Goal: Navigation & Orientation: Find specific page/section

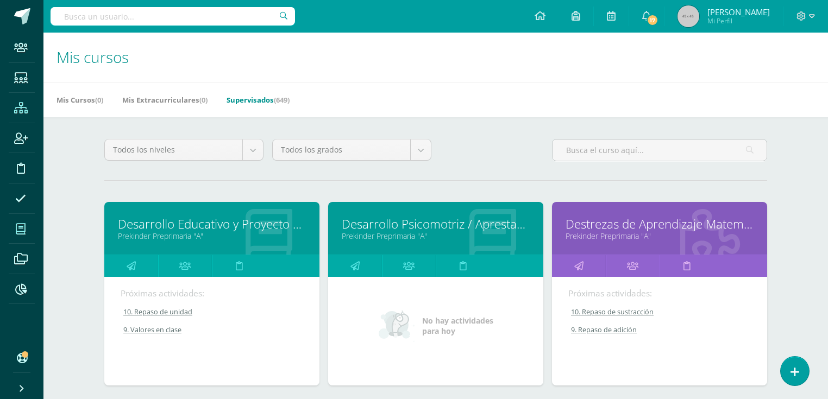
click at [21, 108] on icon at bounding box center [21, 108] width 14 height 11
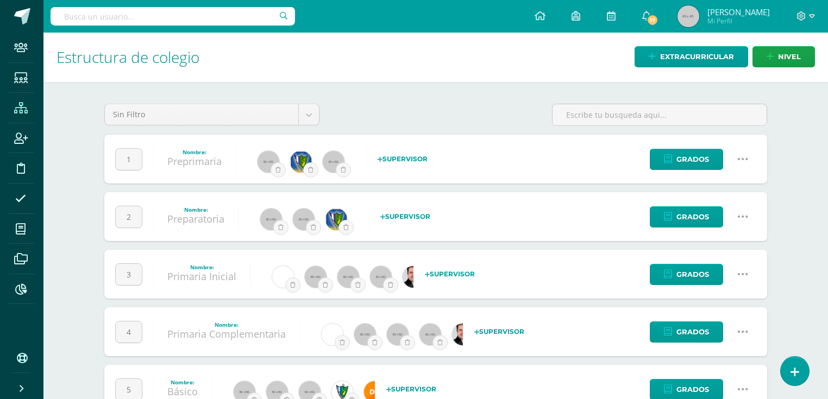
scroll to position [130, 0]
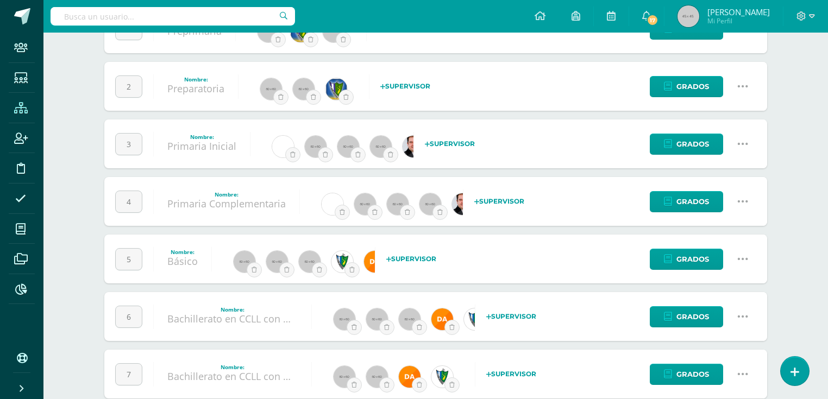
click at [748, 143] on link at bounding box center [743, 144] width 28 height 28
click at [722, 200] on link "Configuración" at bounding box center [722, 199] width 96 height 17
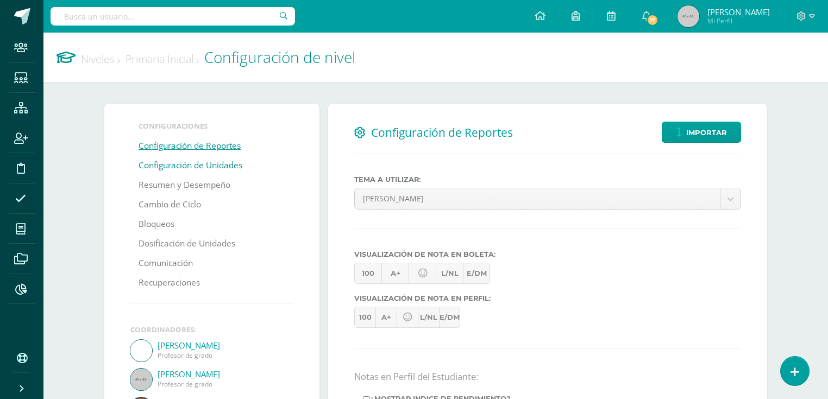
click at [197, 167] on link "Configuración de Unidades" at bounding box center [191, 166] width 104 height 20
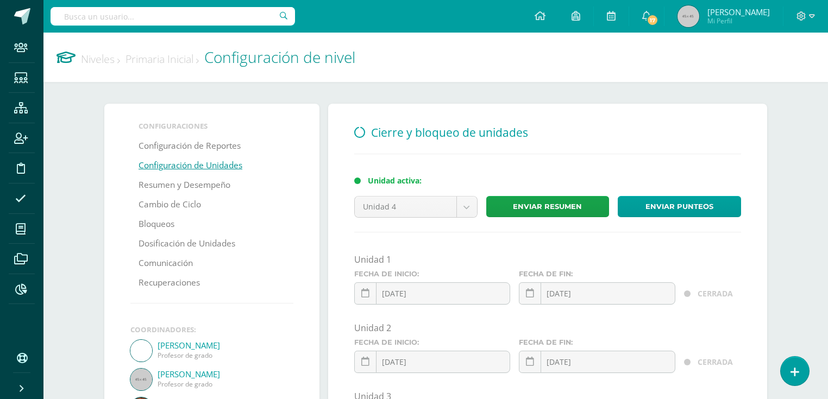
click at [98, 61] on link "Niveles" at bounding box center [100, 59] width 39 height 15
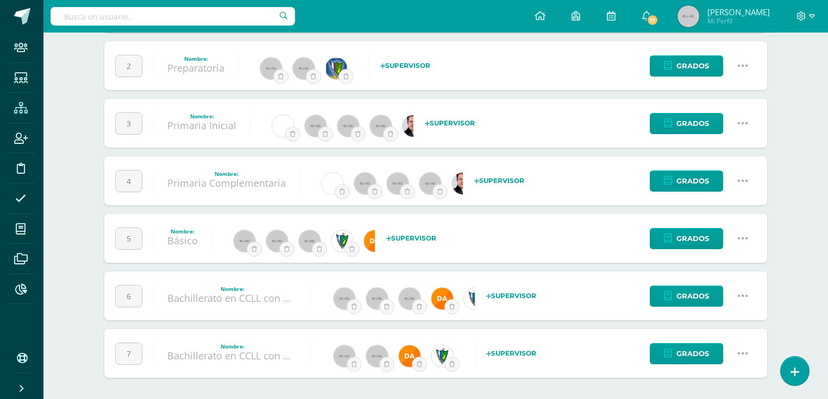
click at [747, 180] on icon at bounding box center [743, 181] width 12 height 12
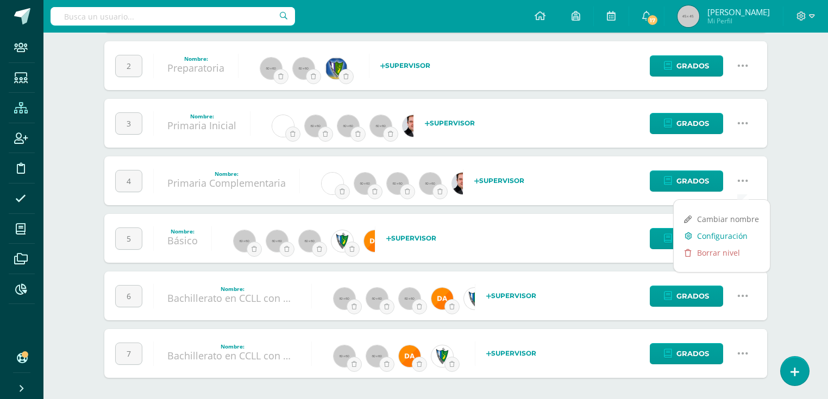
click at [736, 237] on link "Configuración" at bounding box center [722, 236] width 96 height 17
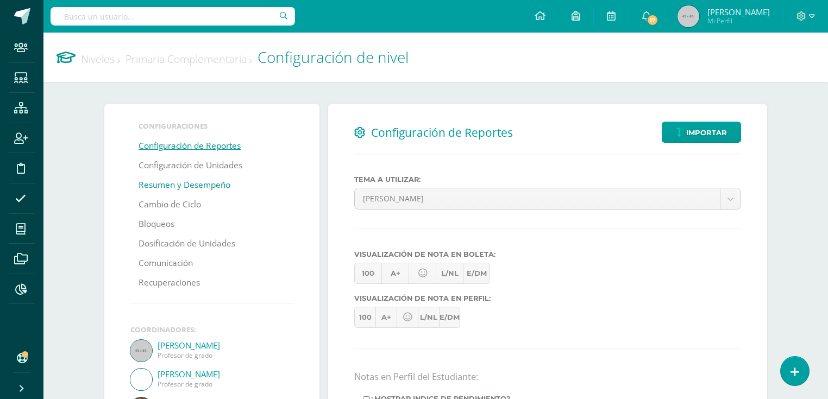
click at [188, 176] on link "Resumen y Desempeño" at bounding box center [185, 186] width 92 height 20
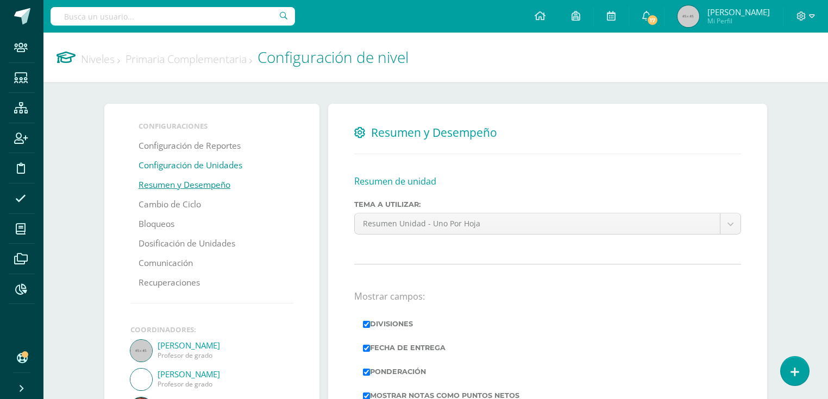
click at [185, 167] on link "Configuración de Unidades" at bounding box center [191, 166] width 104 height 20
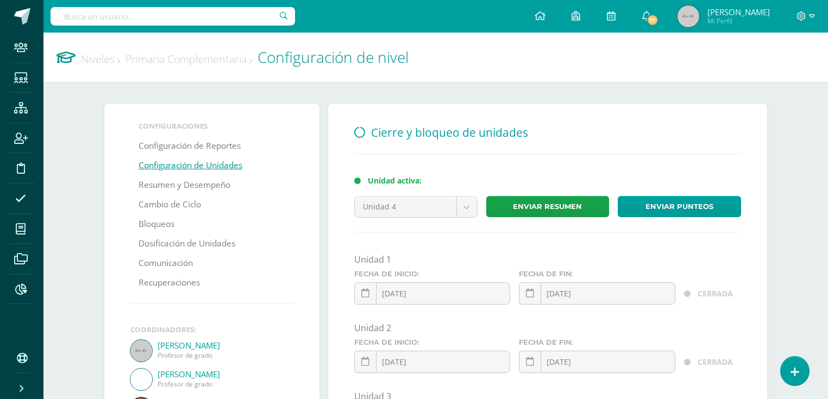
click at [111, 62] on link "Niveles" at bounding box center [100, 59] width 39 height 15
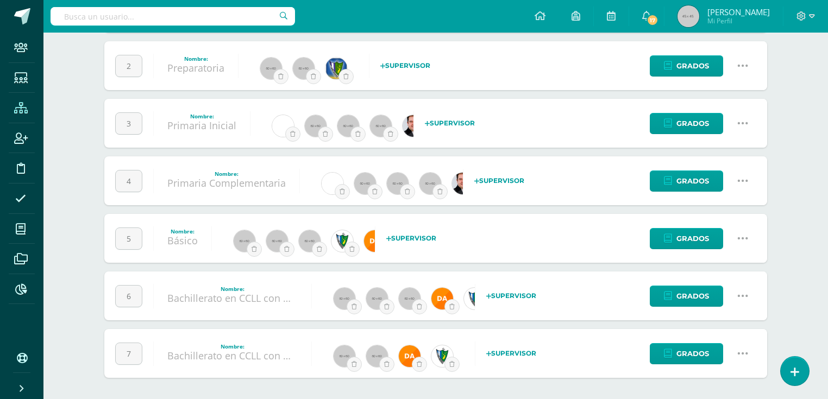
click at [735, 237] on link at bounding box center [743, 239] width 28 height 28
click at [732, 295] on link "Configuración" at bounding box center [722, 293] width 96 height 17
click at [715, 296] on link "Configuración" at bounding box center [722, 293] width 96 height 17
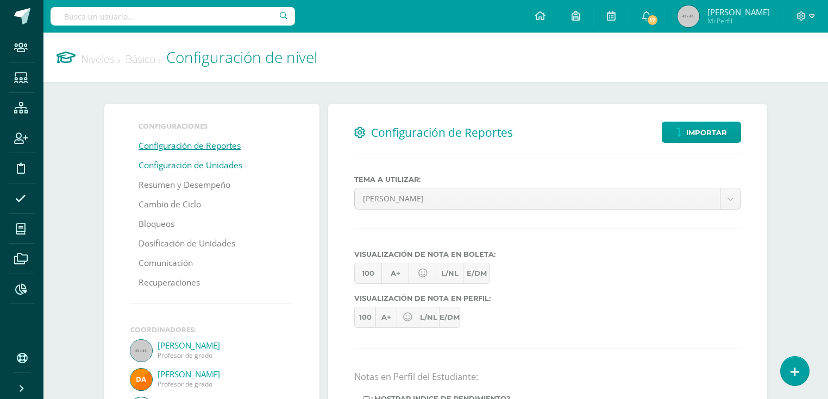
click at [148, 165] on link "Configuración de Unidades" at bounding box center [191, 166] width 104 height 20
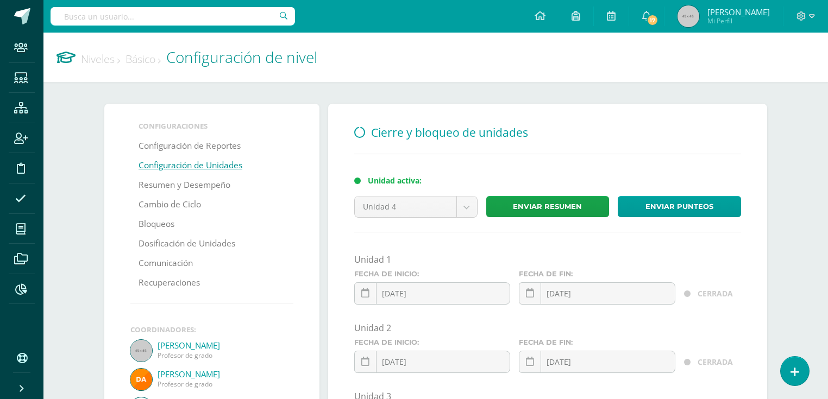
click at [87, 57] on link "Niveles" at bounding box center [100, 59] width 39 height 15
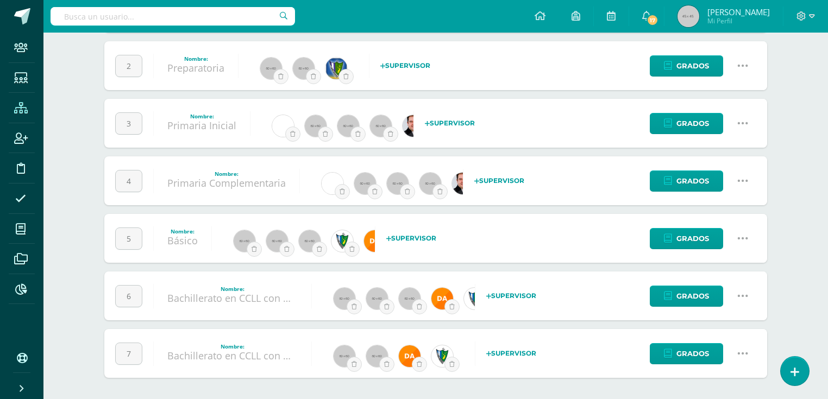
click at [737, 290] on icon at bounding box center [743, 296] width 12 height 12
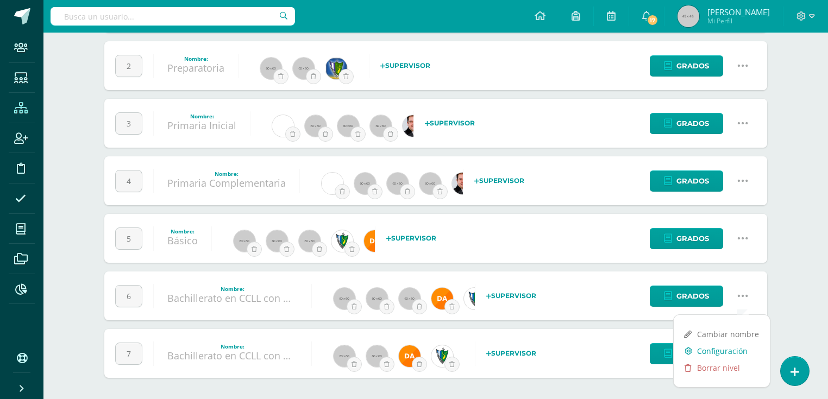
click at [731, 352] on link "Configuración" at bounding box center [722, 351] width 96 height 17
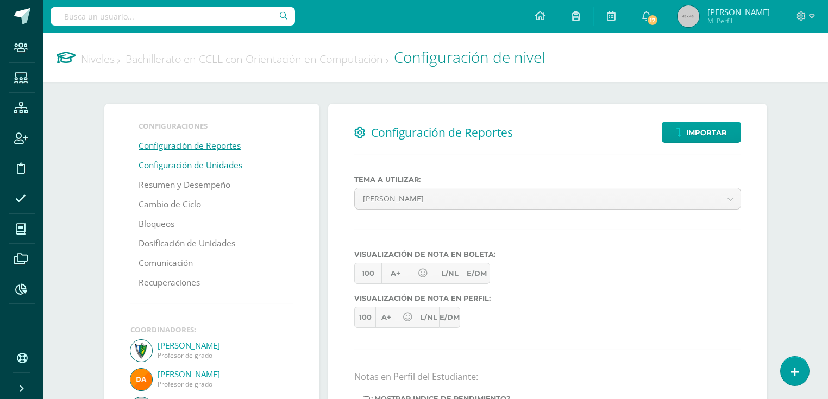
click at [165, 170] on link "Configuración de Unidades" at bounding box center [191, 166] width 104 height 20
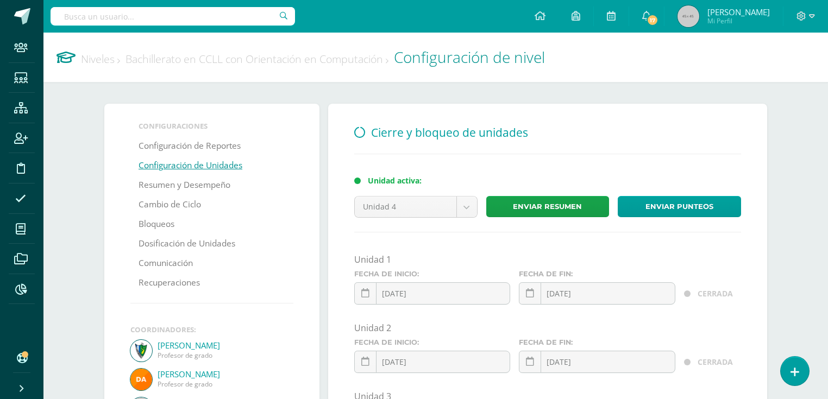
click at [105, 58] on link "Niveles" at bounding box center [100, 59] width 39 height 15
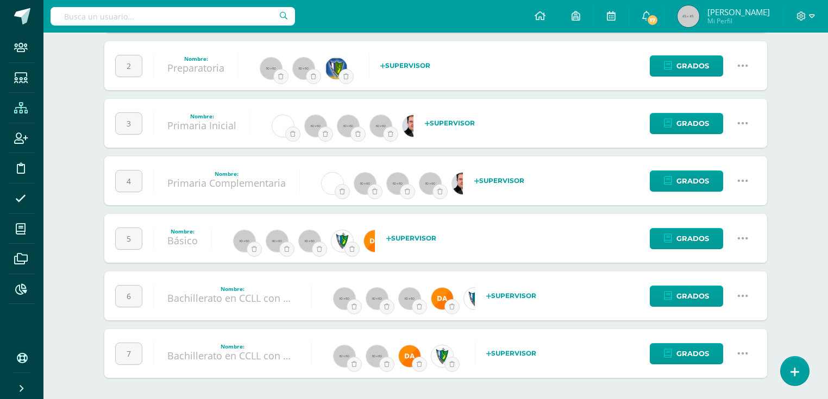
click at [744, 356] on icon at bounding box center [743, 354] width 12 height 12
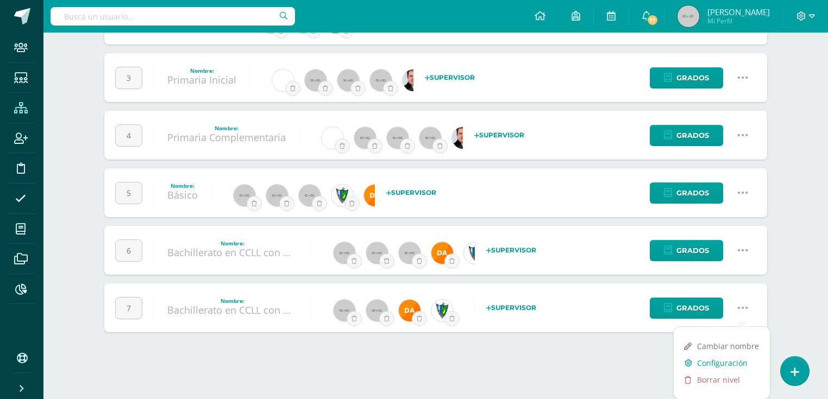
click at [730, 365] on link "Configuración" at bounding box center [722, 363] width 96 height 17
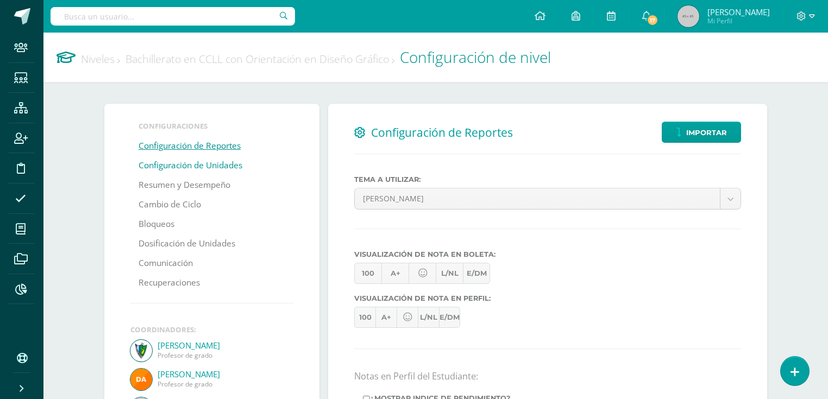
click at [202, 161] on link "Configuración de Unidades" at bounding box center [191, 166] width 104 height 20
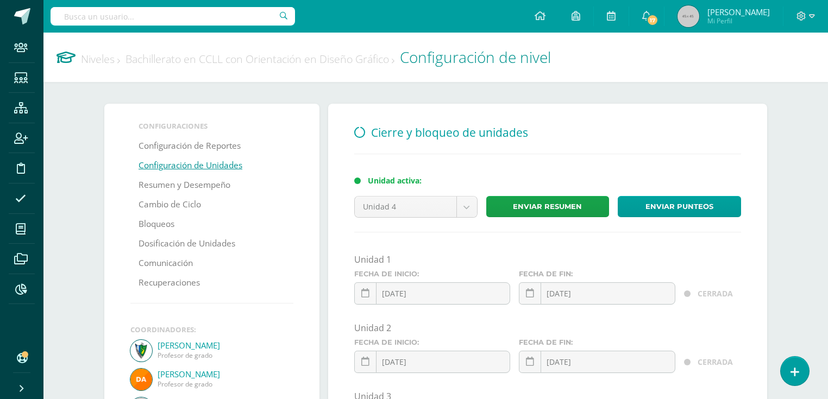
click at [116, 24] on input "text" at bounding box center [173, 16] width 245 height 18
